Goal: Task Accomplishment & Management: Complete application form

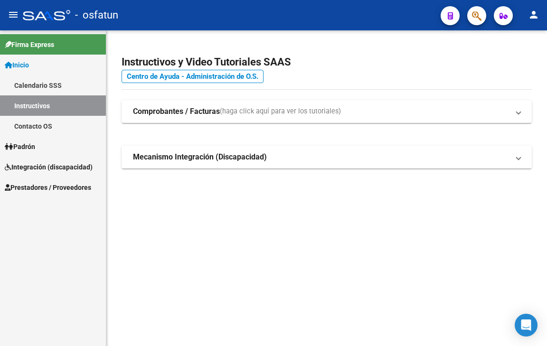
click at [75, 168] on span "Integración (discapacidad)" at bounding box center [49, 167] width 88 height 10
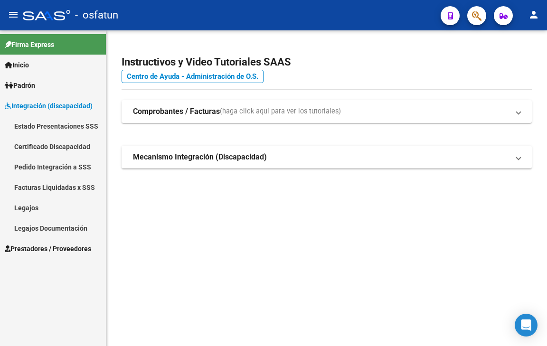
click at [61, 253] on span "Prestadores / Proveedores" at bounding box center [48, 249] width 86 height 10
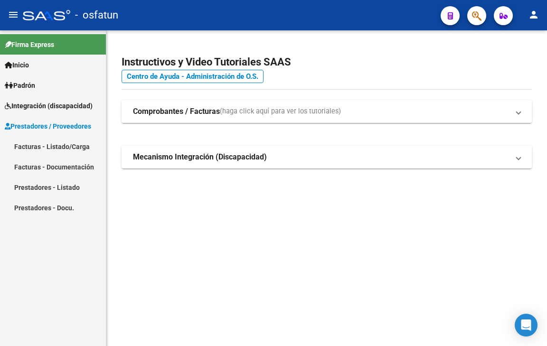
click at [71, 150] on link "Facturas - Listado/Carga" at bounding box center [53, 146] width 106 height 20
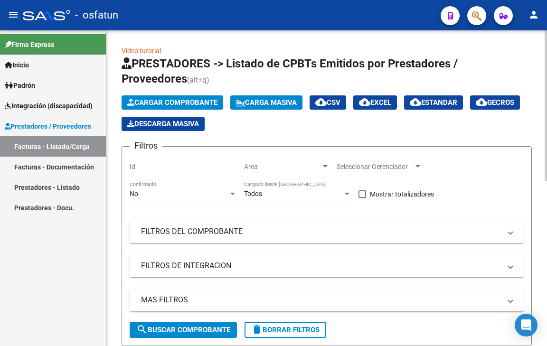
click at [161, 104] on span "Cargar Comprobante" at bounding box center [172, 102] width 90 height 9
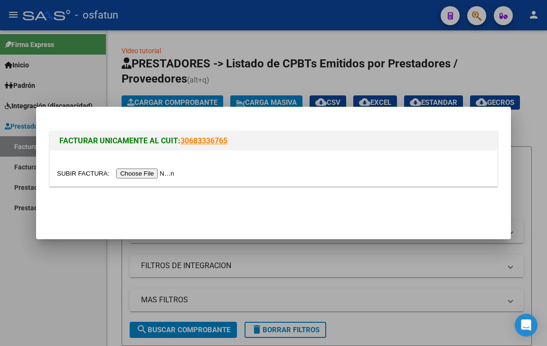
click at [123, 179] on div at bounding box center [273, 169] width 447 height 36
click at [126, 175] on input "file" at bounding box center [117, 174] width 120 height 10
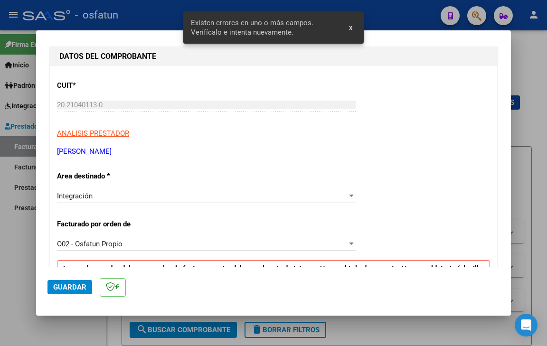
scroll to position [248, 0]
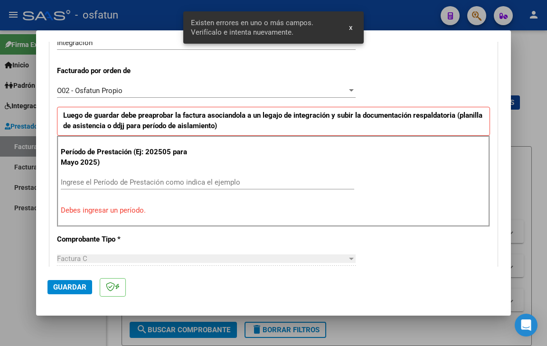
click at [116, 180] on input "Ingrese el Período de Prestación como indica el ejemplo" at bounding box center [208, 182] width 294 height 9
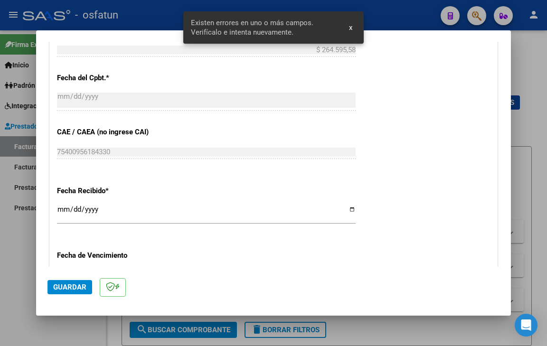
scroll to position [581, 0]
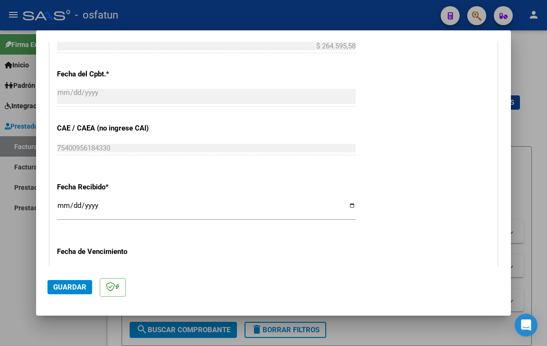
type input "202509"
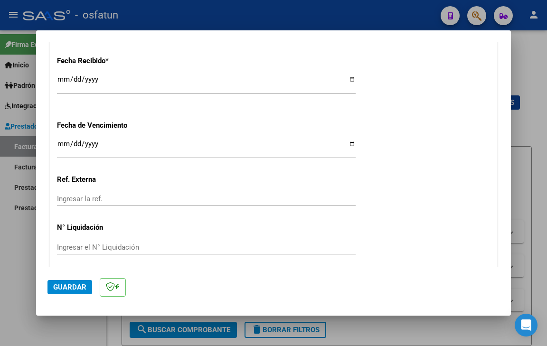
scroll to position [723, 0]
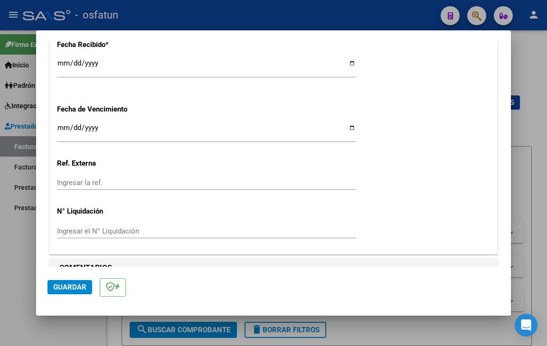
click at [65, 126] on input "Ingresar la fecha" at bounding box center [206, 131] width 299 height 15
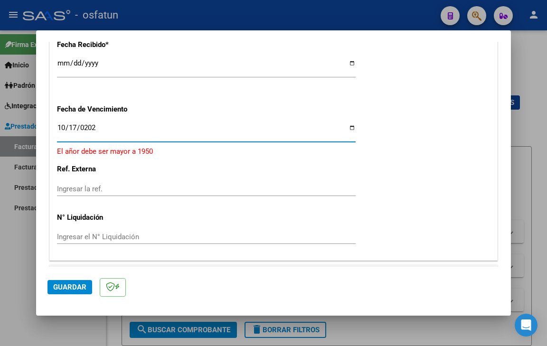
type input "[DATE]"
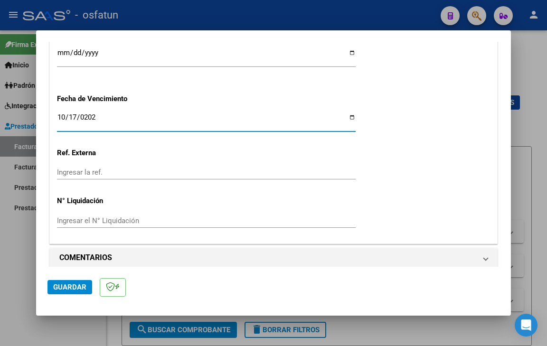
scroll to position [742, 0]
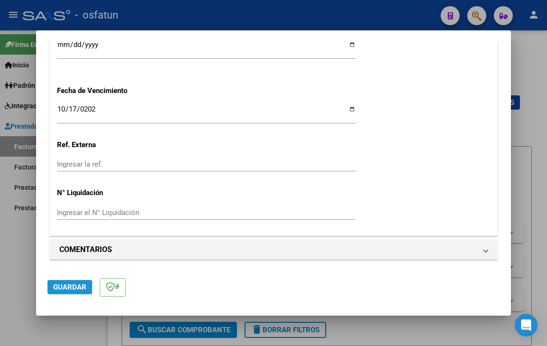
click at [79, 288] on span "Guardar" at bounding box center [69, 287] width 33 height 9
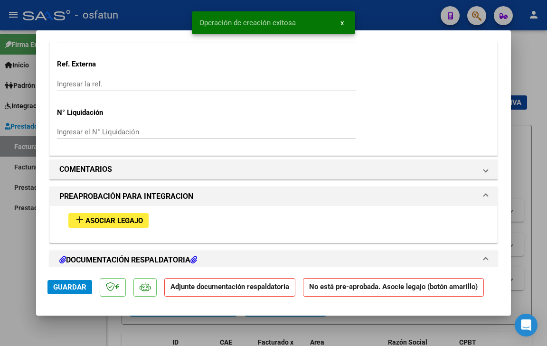
scroll to position [902, 0]
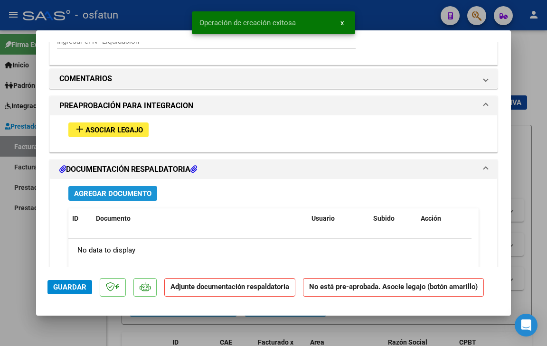
click at [123, 192] on span "Agregar Documento" at bounding box center [112, 194] width 77 height 9
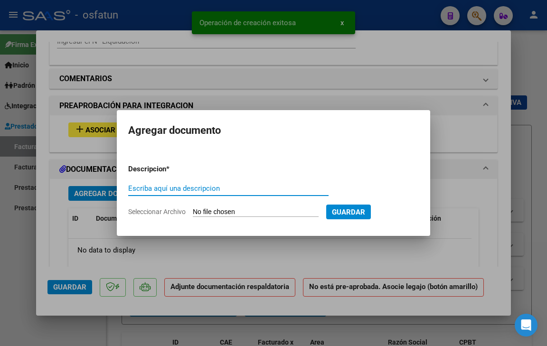
click at [171, 215] on span "Seleccionar Archivo" at bounding box center [156, 212] width 57 height 8
click at [193, 215] on input "Seleccionar Archivo" at bounding box center [256, 212] width 126 height 9
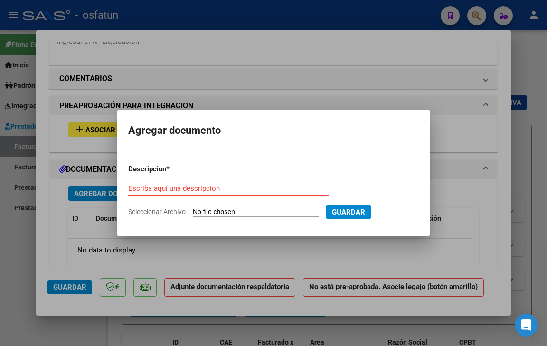
type input "C:\fakepath\PLANILLA [PERSON_NAME] SEPT.pdf"
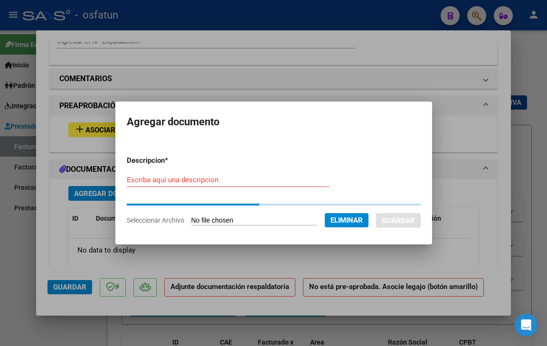
click at [177, 178] on input "Escriba aquí una descripcion" at bounding box center [228, 180] width 203 height 9
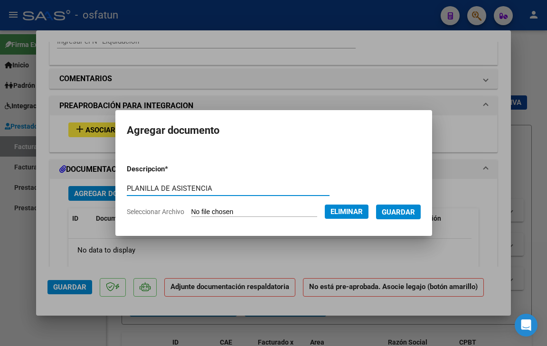
type input "PLANILLA DE ASISTENCIA"
click at [408, 215] on span "Guardar" at bounding box center [398, 212] width 33 height 9
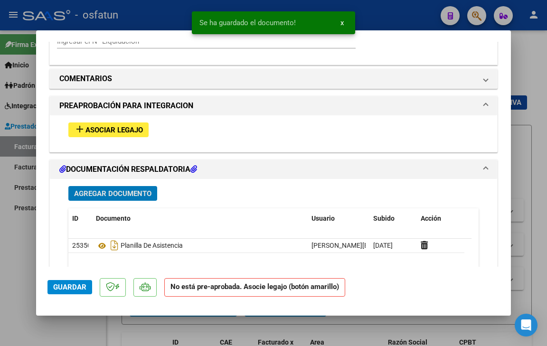
click at [131, 194] on span "Agregar Documento" at bounding box center [112, 194] width 77 height 9
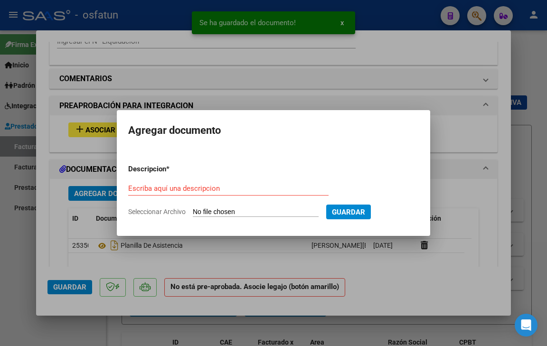
click at [155, 213] on span "Seleccionar Archivo" at bounding box center [156, 212] width 57 height 8
click at [193, 213] on input "Seleccionar Archivo" at bounding box center [256, 212] width 126 height 9
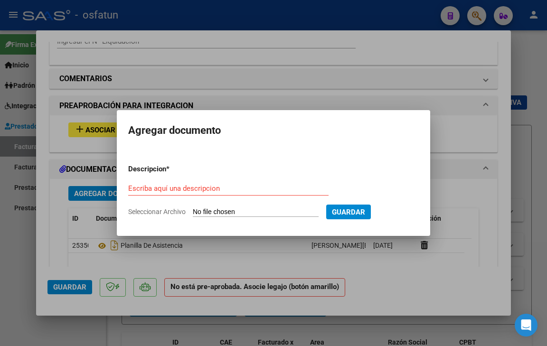
type input "C:\fakepath\AD [PERSON_NAME] 2025.pdf"
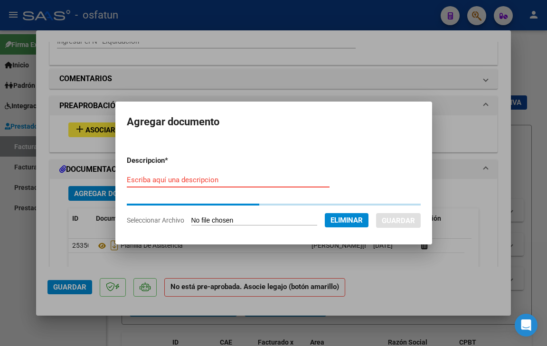
click at [172, 181] on input "Escriba aquí una descripcion" at bounding box center [228, 180] width 203 height 9
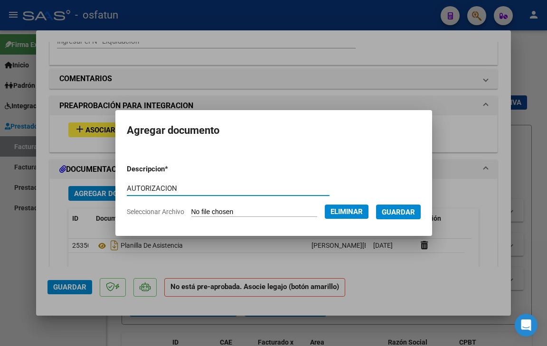
type input "AUTORIZACION"
click at [407, 215] on span "Guardar" at bounding box center [398, 212] width 33 height 9
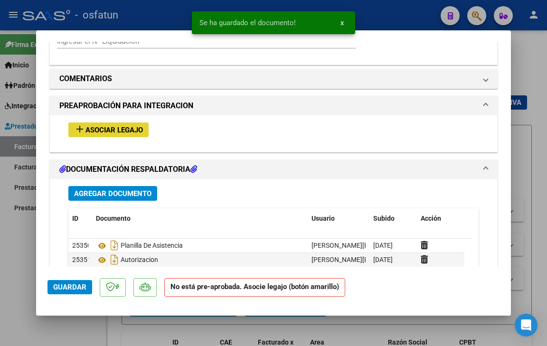
click at [91, 134] on button "add Asociar Legajo" at bounding box center [108, 130] width 80 height 15
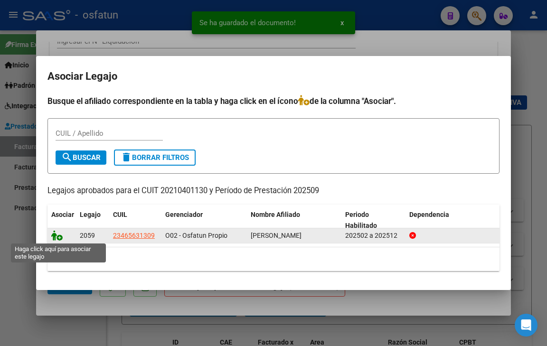
click at [58, 237] on icon at bounding box center [56, 235] width 11 height 10
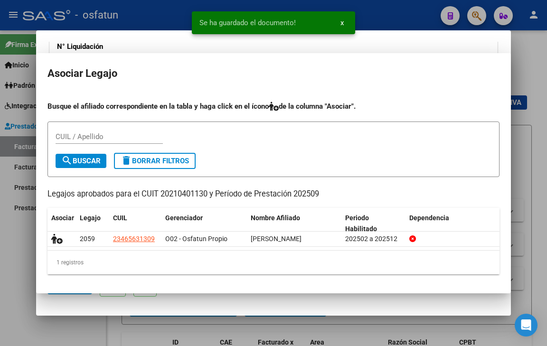
scroll to position [927, 0]
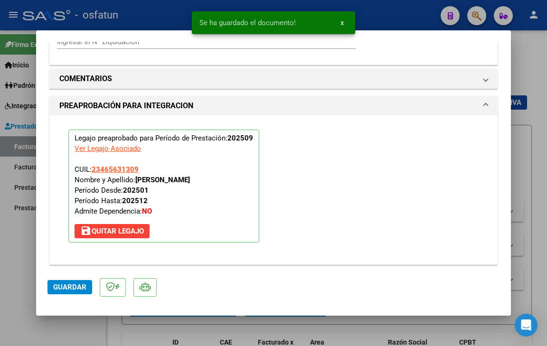
click at [63, 288] on span "Guardar" at bounding box center [69, 287] width 33 height 9
click at [70, 289] on span "Guardar" at bounding box center [69, 287] width 33 height 9
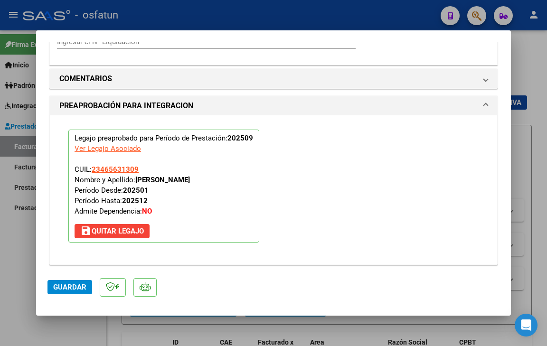
click at [60, 287] on span "Guardar" at bounding box center [69, 287] width 33 height 9
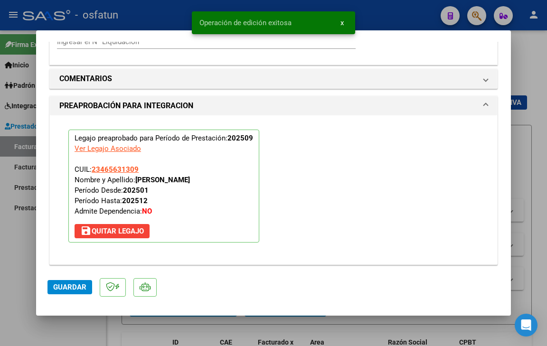
click at [75, 319] on div at bounding box center [273, 173] width 547 height 346
type input "$ 0,00"
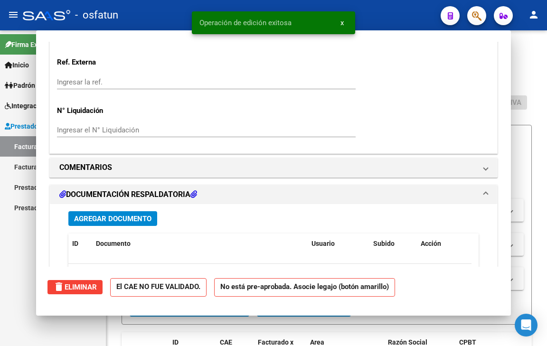
scroll to position [0, 0]
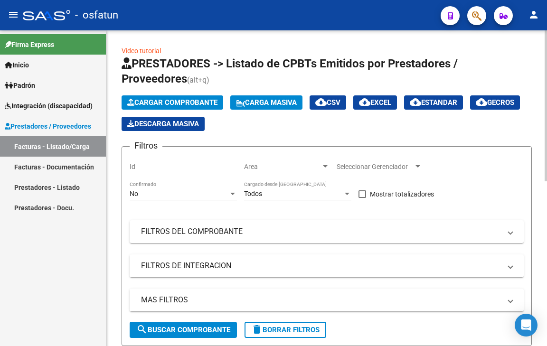
click at [158, 102] on span "Cargar Comprobante" at bounding box center [172, 102] width 90 height 9
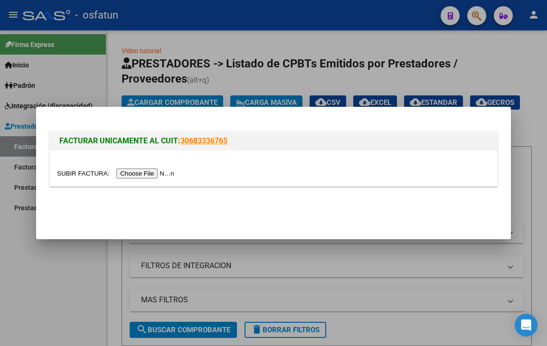
click at [151, 173] on input "file" at bounding box center [117, 174] width 120 height 10
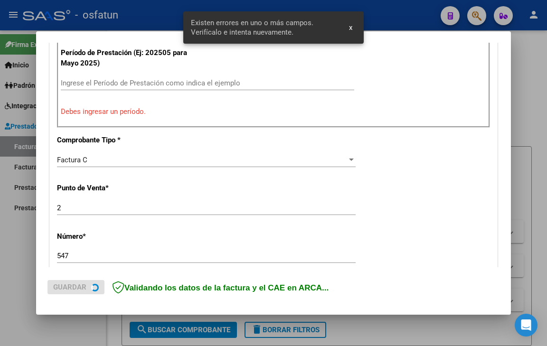
scroll to position [349, 0]
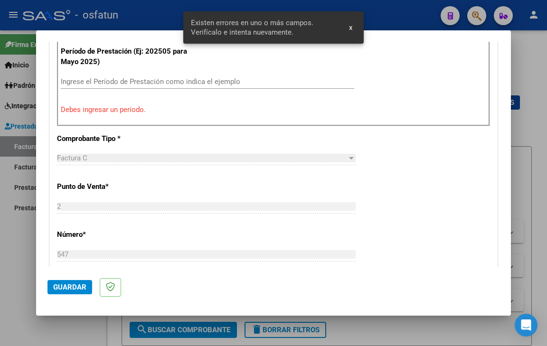
click at [118, 80] on input "Ingrese el Período de Prestación como indica el ejemplo" at bounding box center [208, 81] width 294 height 9
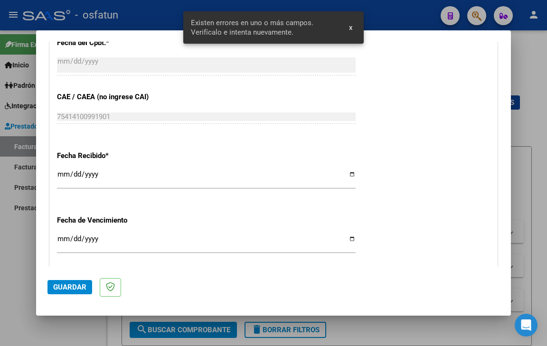
scroll to position [634, 0]
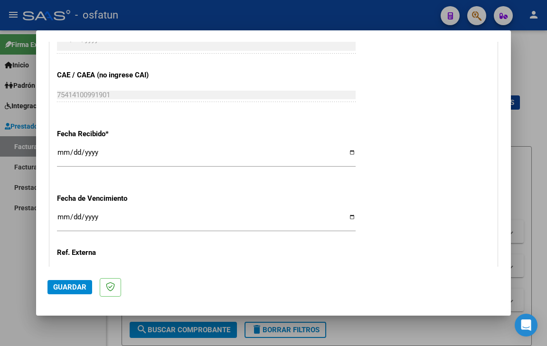
type input "202509"
click at [59, 217] on input "Ingresar la fecha" at bounding box center [206, 220] width 299 height 15
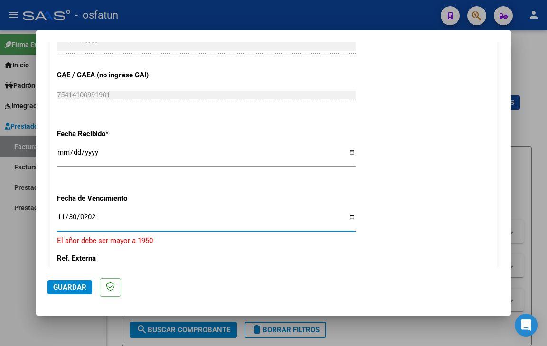
type input "[DATE]"
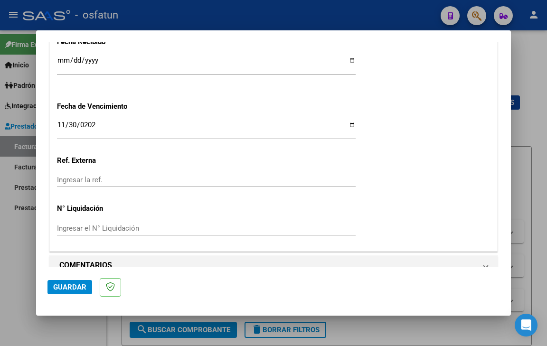
scroll to position [742, 0]
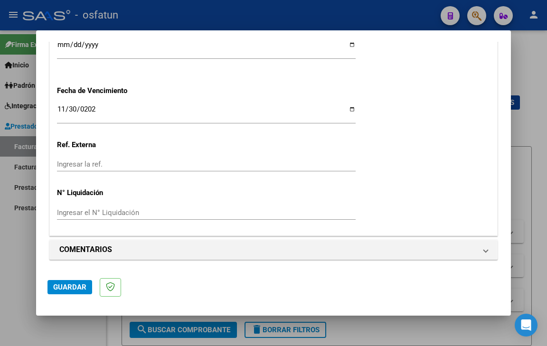
click at [76, 288] on span "Guardar" at bounding box center [69, 287] width 33 height 9
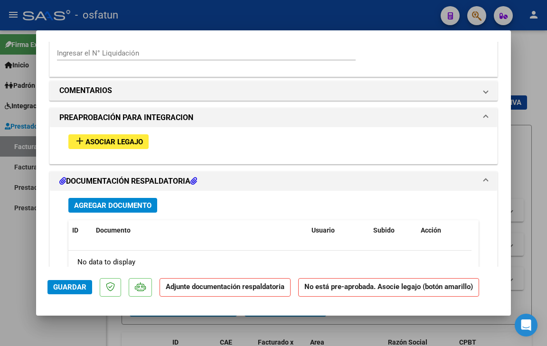
scroll to position [950, 0]
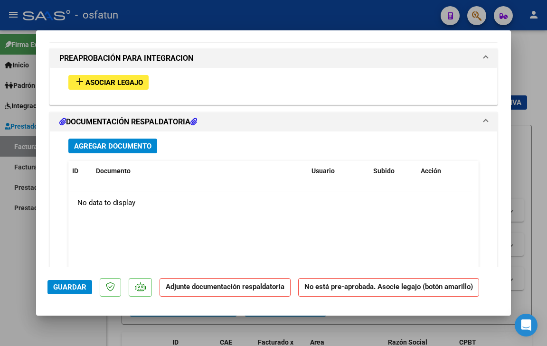
click at [108, 143] on span "Agregar Documento" at bounding box center [112, 146] width 77 height 9
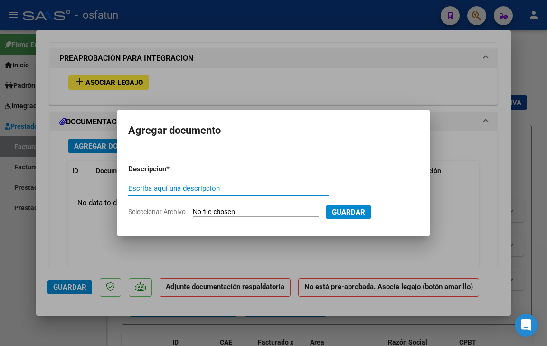
click at [158, 205] on div "Escriba aquí una descripcion" at bounding box center [228, 192] width 200 height 23
click at [152, 213] on span "Seleccionar Archivo" at bounding box center [156, 212] width 57 height 8
click at [193, 213] on input "Seleccionar Archivo" at bounding box center [256, 212] width 126 height 9
type input "C:\fakepath\AUTORIZACIÓN [PERSON_NAME] 2025.pdf"
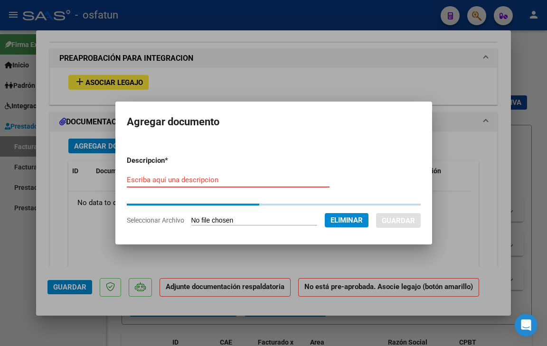
click at [178, 180] on input "Escriba aquí una descripcion" at bounding box center [228, 180] width 203 height 9
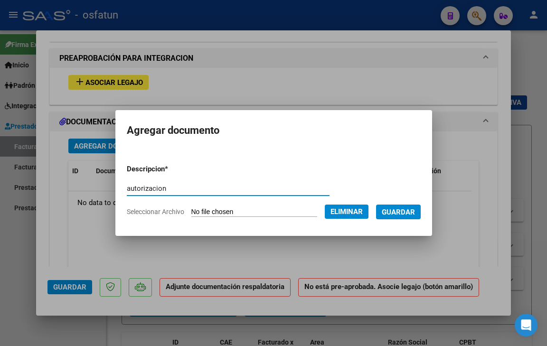
type input "autorizacion"
click at [415, 209] on span "Guardar" at bounding box center [398, 212] width 33 height 9
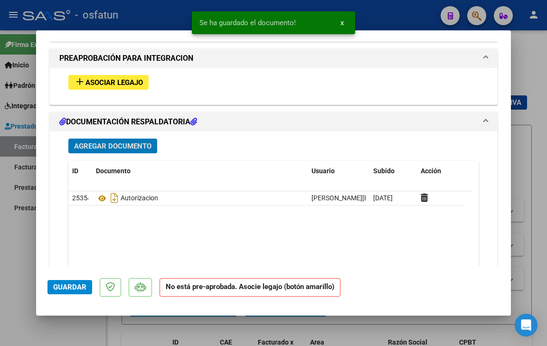
click at [105, 141] on button "Agregar Documento" at bounding box center [112, 146] width 89 height 15
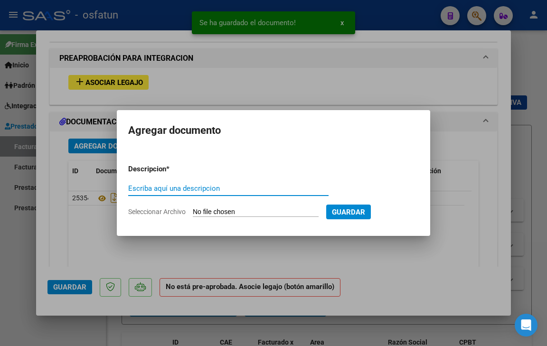
click at [151, 208] on span "Seleccionar Archivo" at bounding box center [156, 212] width 57 height 8
click at [193, 208] on input "Seleccionar Archivo" at bounding box center [256, 212] width 126 height 9
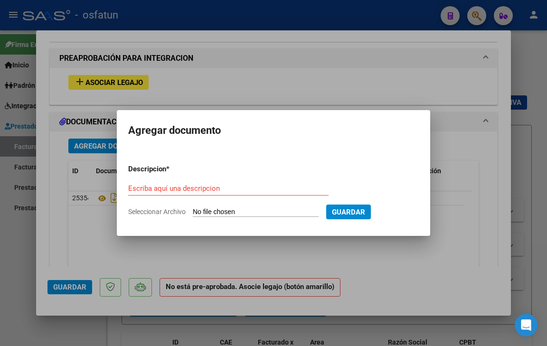
type input "C:\fakepath\ASISTENCIA SEPTIEMBRE.pdf"
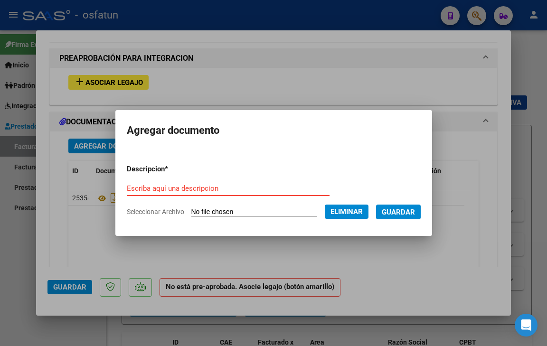
click at [205, 185] on input "Escriba aquí una descripcion" at bounding box center [228, 188] width 203 height 9
type input "PLANILLA DE ASISTENCIA"
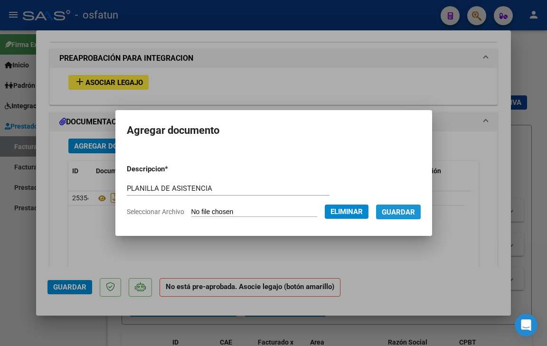
click at [407, 211] on span "Guardar" at bounding box center [398, 212] width 33 height 9
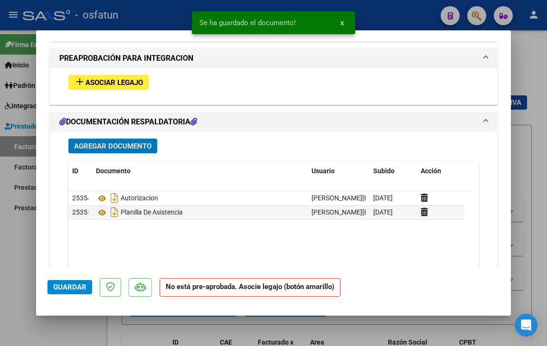
click at [81, 76] on mat-icon "add" at bounding box center [79, 81] width 11 height 11
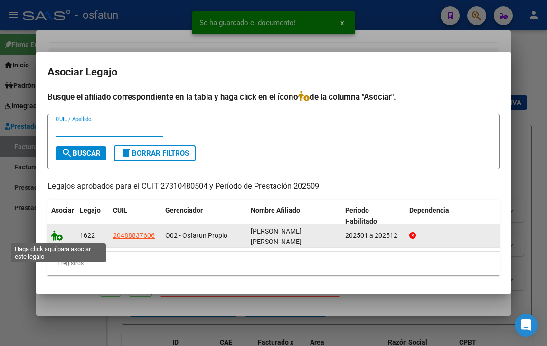
click at [59, 236] on icon at bounding box center [56, 235] width 11 height 10
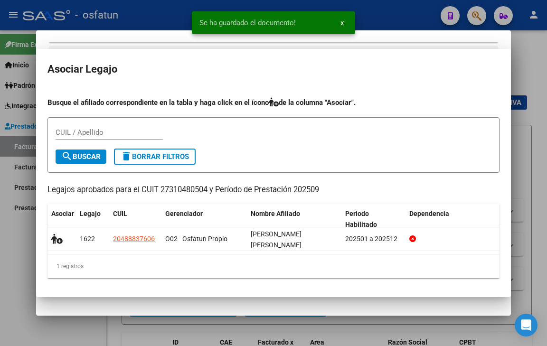
scroll to position [975, 0]
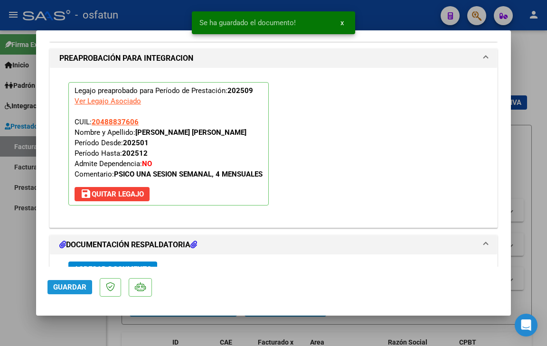
click at [73, 289] on span "Guardar" at bounding box center [69, 287] width 33 height 9
drag, startPoint x: 81, startPoint y: 331, endPoint x: 104, endPoint y: 342, distance: 25.5
click at [81, 330] on div at bounding box center [273, 173] width 547 height 346
type input "$ 0,00"
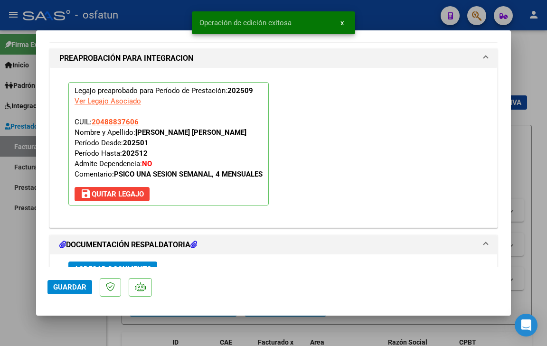
scroll to position [0, 0]
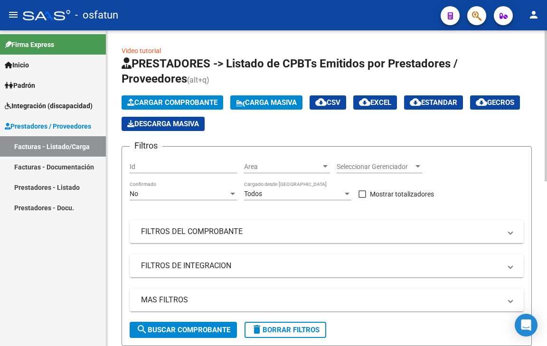
click at [185, 103] on span "Cargar Comprobante" at bounding box center [172, 102] width 90 height 9
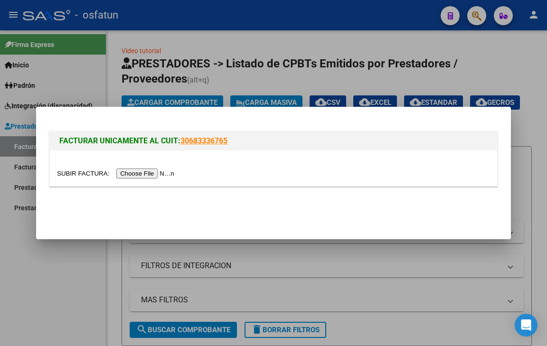
click at [151, 170] on input "file" at bounding box center [117, 174] width 120 height 10
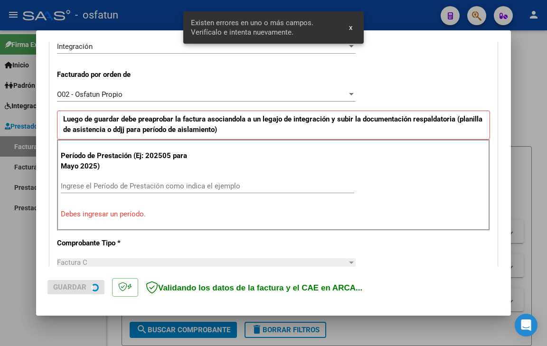
scroll to position [305, 0]
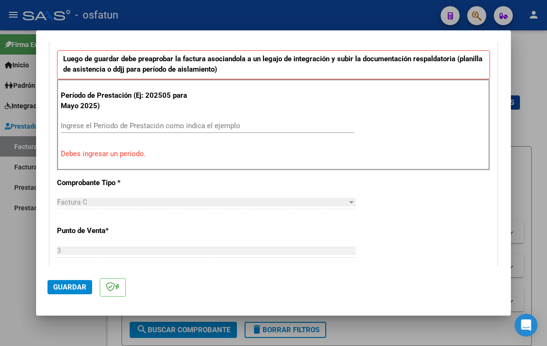
click at [210, 127] on input "Ingrese el Período de Prestación como indica el ejemplo" at bounding box center [208, 126] width 294 height 9
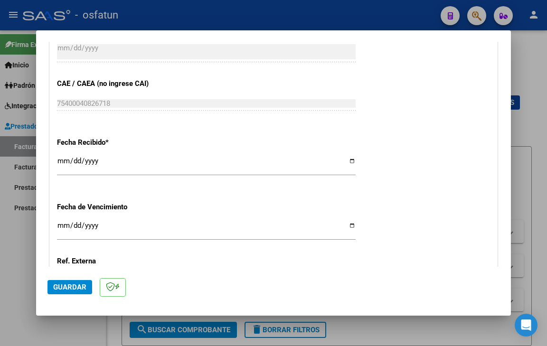
scroll to position [732, 0]
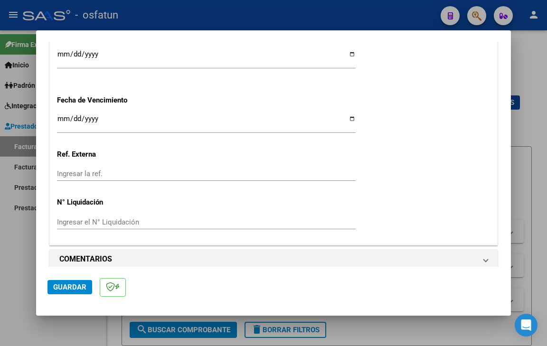
type input "202509"
click at [60, 121] on input "Ingresar la fecha" at bounding box center [206, 122] width 299 height 15
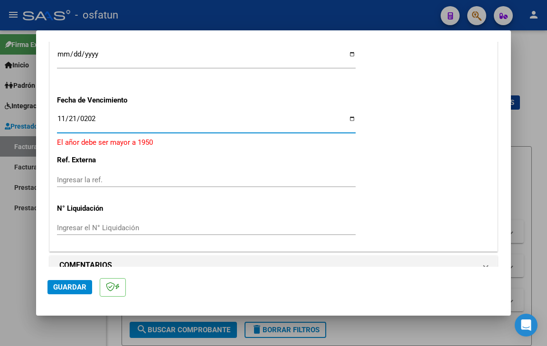
type input "[DATE]"
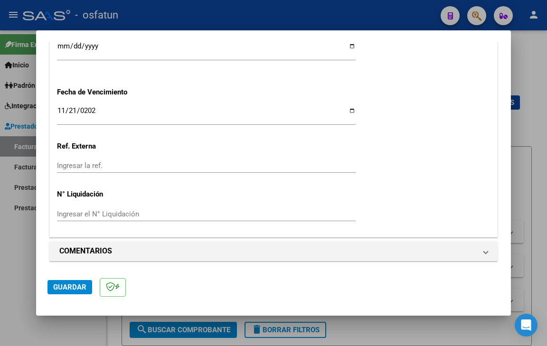
scroll to position [742, 0]
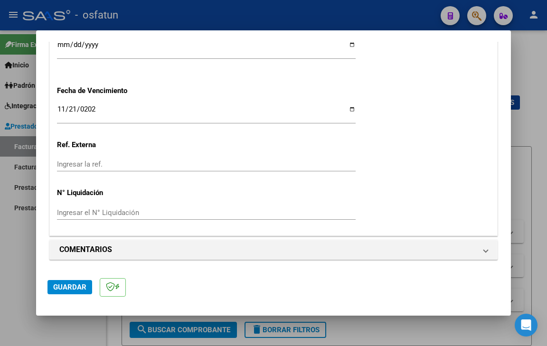
click at [74, 289] on span "Guardar" at bounding box center [69, 287] width 33 height 9
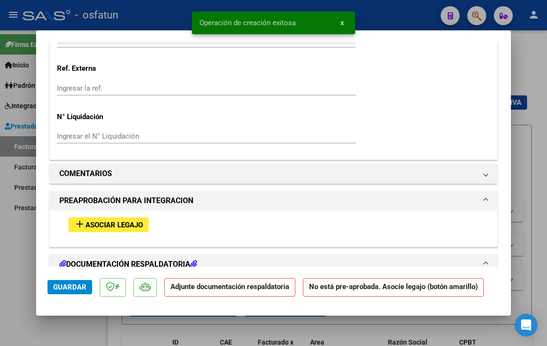
scroll to position [950, 0]
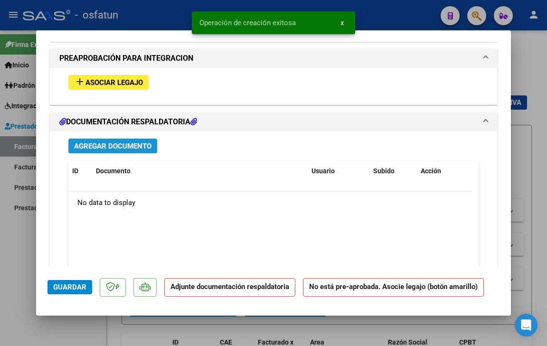
click at [101, 144] on span "Agregar Documento" at bounding box center [112, 146] width 77 height 9
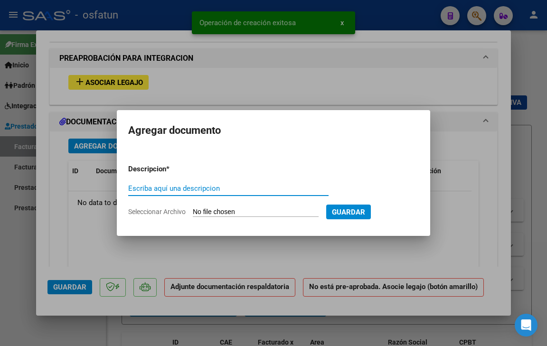
click at [167, 212] on span "Seleccionar Archivo" at bounding box center [156, 212] width 57 height 8
click at [193, 212] on input "Seleccionar Archivo" at bounding box center [256, 212] width 126 height 9
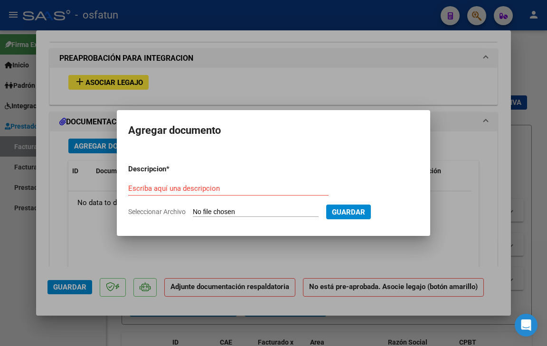
type input "C:\fakepath\to (1) (1) (1).pdf"
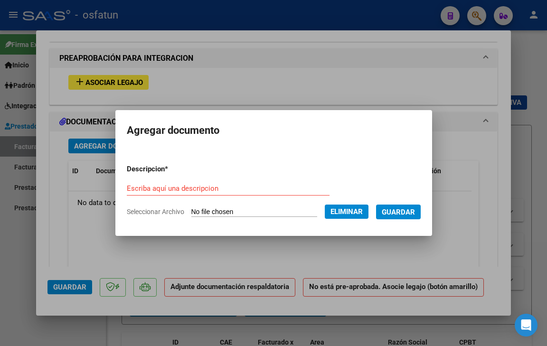
click at [157, 209] on span "Seleccionar Archivo" at bounding box center [155, 212] width 57 height 8
click at [157, 215] on span "Seleccionar Archivo" at bounding box center [155, 212] width 57 height 8
click at [157, 212] on span "Seleccionar Archivo" at bounding box center [155, 212] width 57 height 8
click at [152, 211] on span "Seleccionar Archivo" at bounding box center [155, 212] width 57 height 8
click at [192, 185] on input "Escriba aquí una descripcion" at bounding box center [228, 188] width 203 height 9
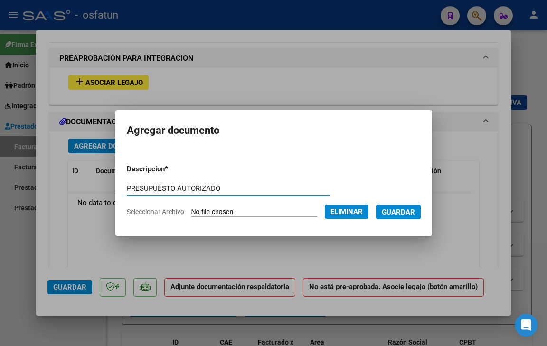
type input "PRESUPUESTO AUTORIZADO"
click at [396, 209] on span "Guardar" at bounding box center [398, 212] width 33 height 9
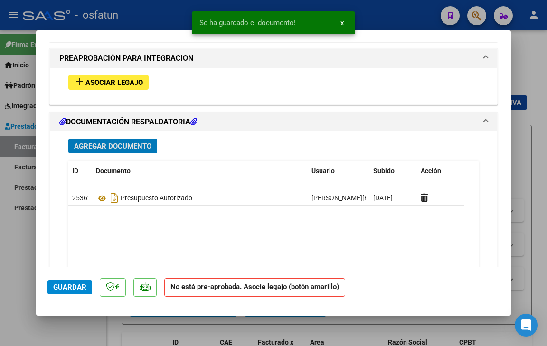
click at [122, 143] on span "Agregar Documento" at bounding box center [112, 146] width 77 height 9
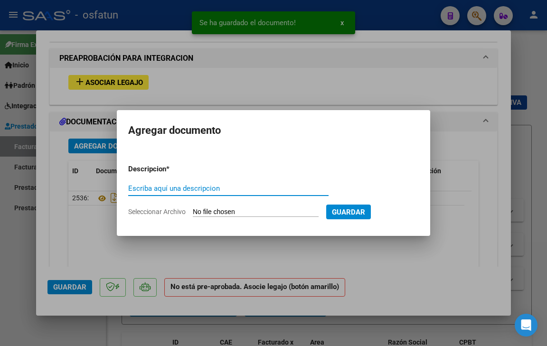
click at [155, 217] on form "Descripcion * Escriba aquí una descripcion Seleccionar Archivo Guardar" at bounding box center [273, 191] width 291 height 68
click at [156, 214] on span "Seleccionar Archivo" at bounding box center [156, 212] width 57 height 8
click at [193, 214] on input "Seleccionar Archivo" at bounding box center [256, 212] width 126 height 9
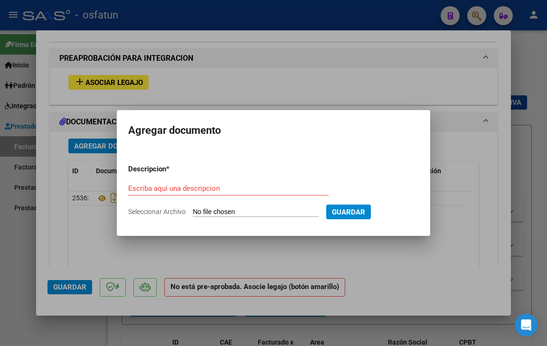
type input "C:\fakepath\[PERSON_NAME] SEP.pdf"
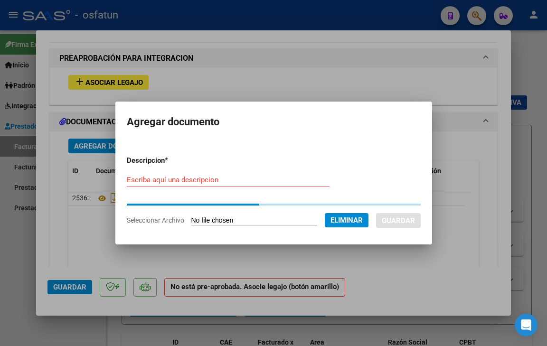
click at [180, 182] on input "Escriba aquí una descripcion" at bounding box center [228, 180] width 203 height 9
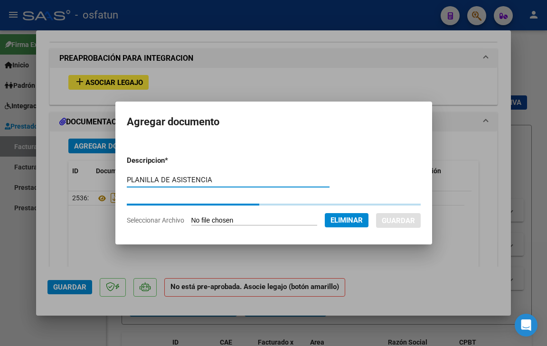
click at [199, 180] on input "PLANILLA DE ASISTENCIA" at bounding box center [228, 180] width 203 height 9
type input "PLANILLA DE ASISTENCIA"
click at [152, 219] on span "Seleccionar Archivo" at bounding box center [155, 221] width 57 height 8
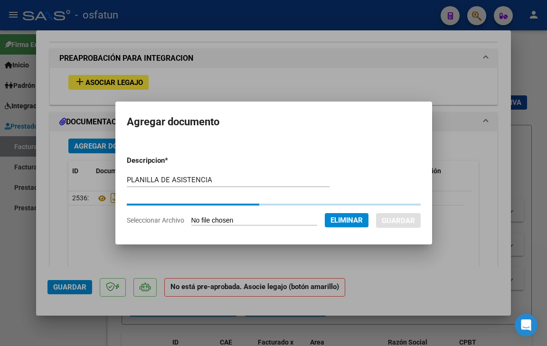
click at [152, 219] on span "Seleccionar Archivo" at bounding box center [155, 221] width 57 height 8
click at [258, 147] on mat-dialog-content "Descripcion * PLANILLA DE ASISTENCIA Escriba aquí una descripcion Seleccionar A…" at bounding box center [273, 187] width 317 height 93
click at [163, 259] on div at bounding box center [273, 173] width 547 height 346
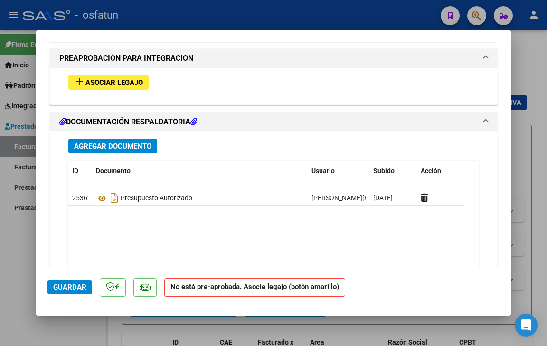
click at [123, 139] on button "Agregar Documento" at bounding box center [112, 146] width 89 height 15
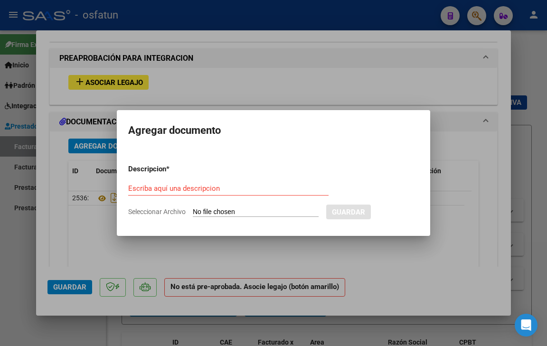
click at [169, 216] on form "Descripcion * Escriba aquí una descripcion Seleccionar Archivo Guardar" at bounding box center [273, 191] width 291 height 68
click at [171, 209] on span "Seleccionar Archivo" at bounding box center [156, 212] width 57 height 8
click at [193, 209] on input "Seleccionar Archivo" at bounding box center [256, 212] width 126 height 9
type input "C:\fakepath\[PERSON_NAME] SEP.pdf"
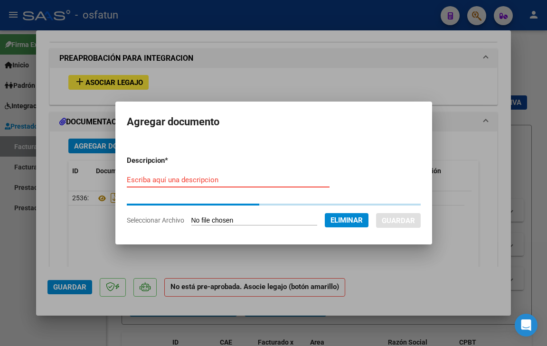
click at [208, 180] on input "Escriba aquí una descripcion" at bounding box center [228, 180] width 203 height 9
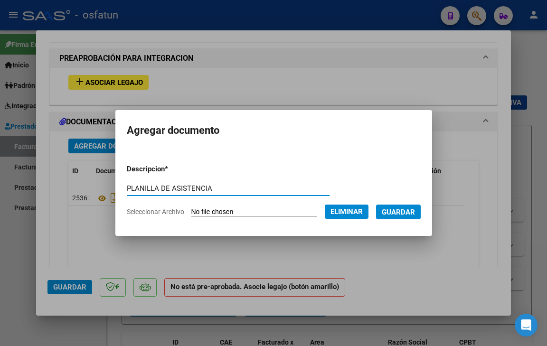
type input "PLANILLA DE ASISTENCIA"
click at [415, 209] on span "Guardar" at bounding box center [398, 212] width 33 height 9
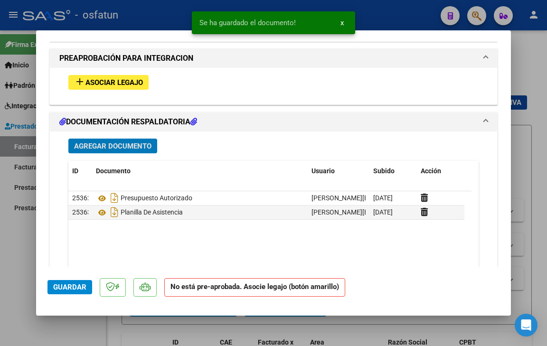
click at [98, 80] on span "Asociar Legajo" at bounding box center [113, 82] width 57 height 9
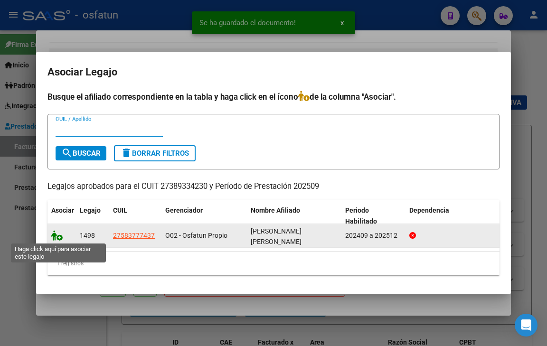
click at [57, 233] on icon at bounding box center [56, 235] width 11 height 10
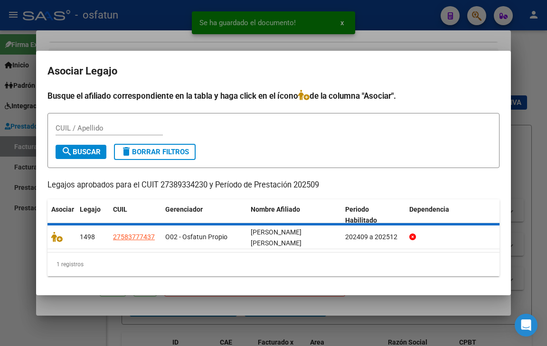
scroll to position [975, 0]
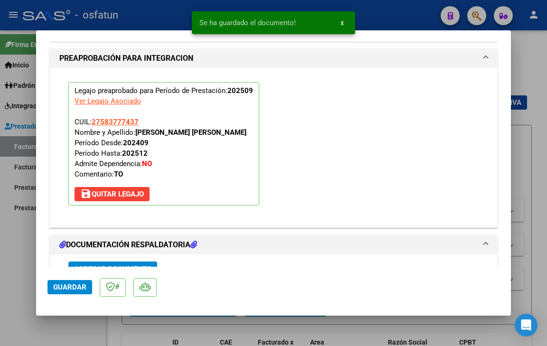
click at [75, 281] on button "Guardar" at bounding box center [69, 287] width 45 height 14
click at [75, 287] on span "Guardar" at bounding box center [69, 287] width 33 height 9
click at [86, 330] on div at bounding box center [273, 173] width 547 height 346
type input "$ 0,00"
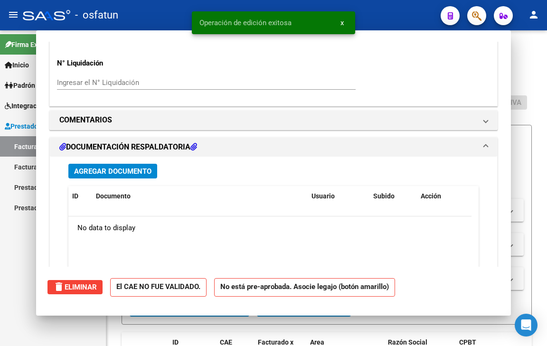
scroll to position [0, 0]
